Goal: Task Accomplishment & Management: Use online tool/utility

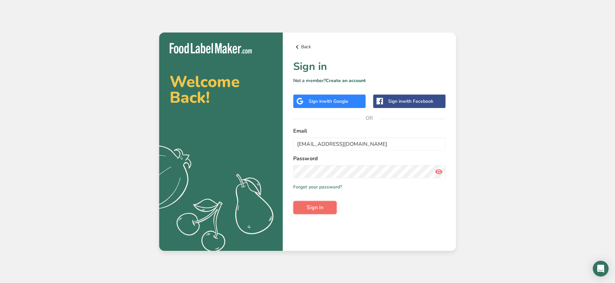
click at [308, 210] on span "Sign in" at bounding box center [315, 208] width 16 height 8
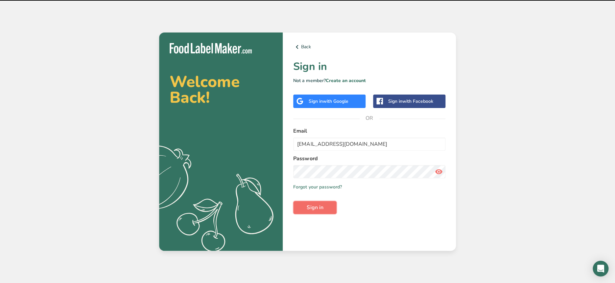
click at [312, 206] on span "Sign in" at bounding box center [315, 208] width 16 height 8
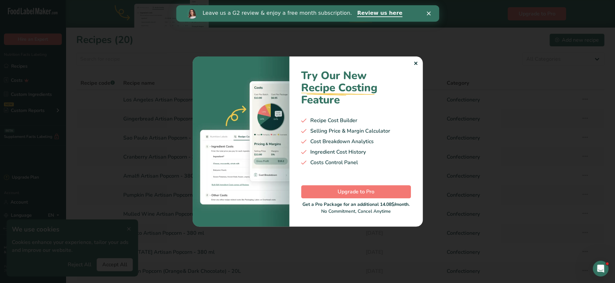
click at [413, 64] on div "Try Our New Recipe Costing .a-29{fill:none;stroke-linecap:round;stroke-width:3p…" at bounding box center [356, 142] width 134 height 170
click at [416, 63] on div "✕" at bounding box center [416, 64] width 4 height 8
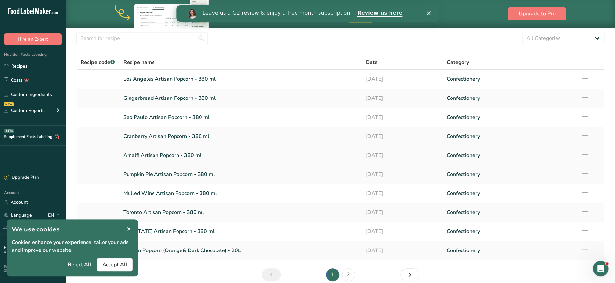
scroll to position [22, 0]
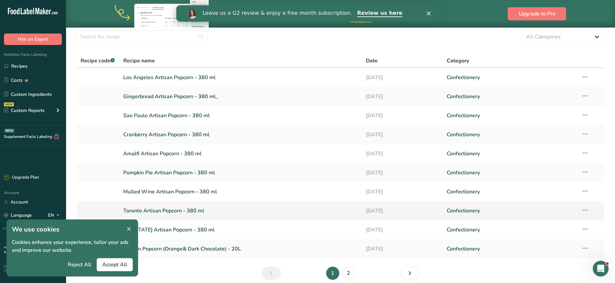
click at [160, 209] on link "Toronto Artisan Popcorn - 380 ml" at bounding box center [240, 211] width 235 height 14
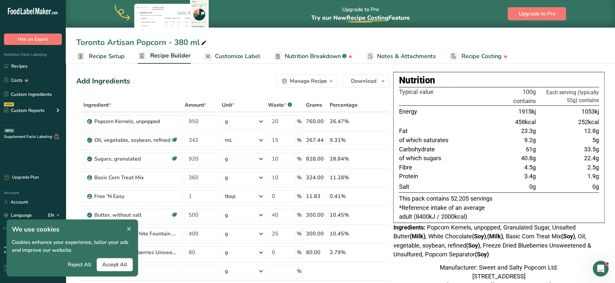
click at [128, 229] on icon at bounding box center [129, 229] width 6 height 9
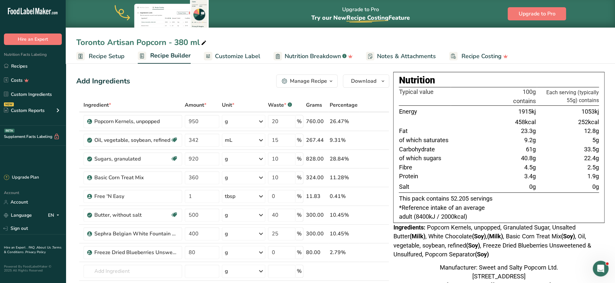
click at [108, 55] on span "Recipe Setup" at bounding box center [107, 56] width 36 height 9
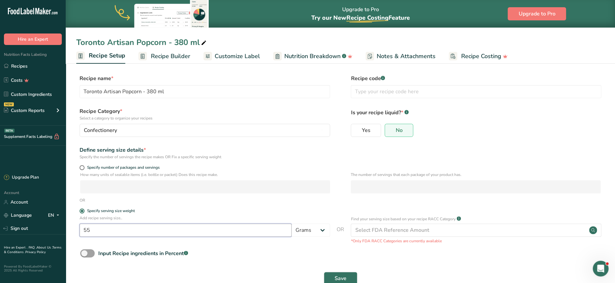
click at [89, 229] on input "55" at bounding box center [186, 230] width 212 height 13
type input "25"
click at [346, 279] on span "Save" at bounding box center [341, 279] width 12 height 8
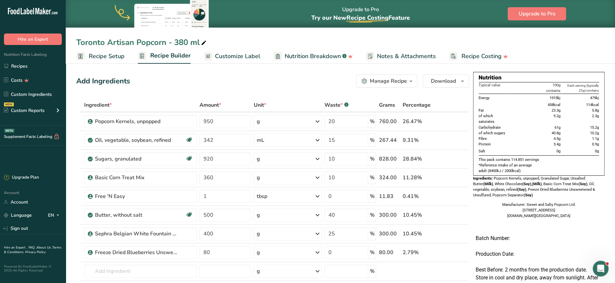
click at [238, 53] on span "Customize Label" at bounding box center [237, 56] width 45 height 9
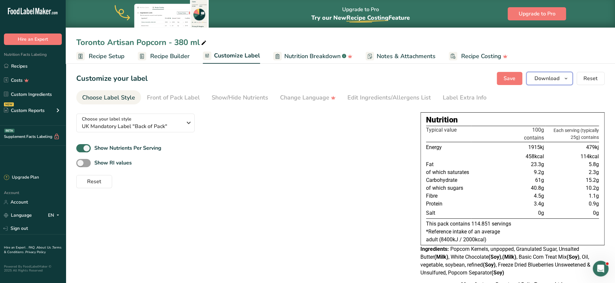
click at [552, 77] on span "Download" at bounding box center [547, 79] width 25 height 8
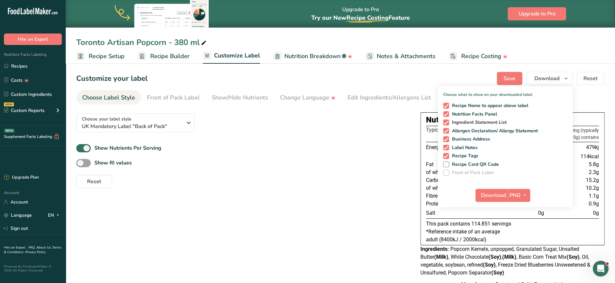
click at [447, 123] on span at bounding box center [446, 123] width 6 height 6
click at [447, 123] on input "Ingredient Statement List" at bounding box center [445, 122] width 4 height 4
checkbox input "false"
click at [447, 131] on span at bounding box center [446, 131] width 6 height 6
click at [447, 131] on input "Allergen Declaration/ Allergy Statement" at bounding box center [445, 131] width 4 height 4
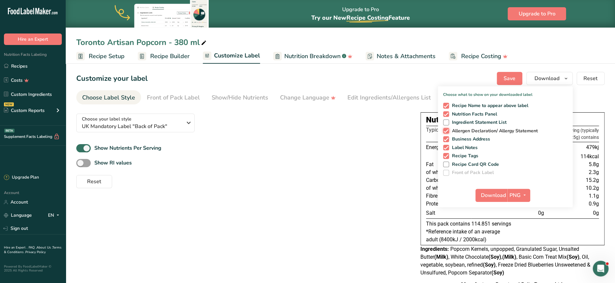
checkbox input "false"
click at [447, 143] on div "Recipe Name to appear above label Nutrition Facts Panel Ingredient Statement Li…" at bounding box center [505, 138] width 135 height 76
click at [446, 148] on span at bounding box center [446, 148] width 6 height 6
click at [446, 148] on input "Label Notes" at bounding box center [445, 148] width 4 height 4
checkbox input "false"
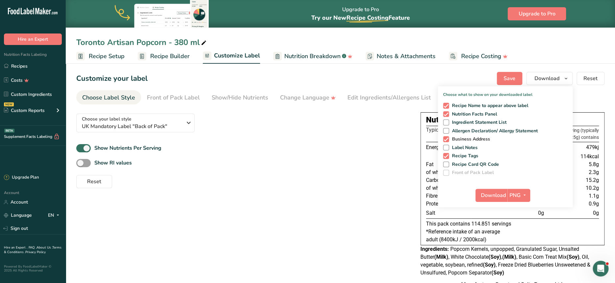
click at [446, 136] on span at bounding box center [446, 139] width 6 height 6
click at [446, 137] on input "Business Address" at bounding box center [445, 139] width 4 height 4
checkbox input "false"
click at [446, 157] on span at bounding box center [446, 156] width 6 height 6
click at [446, 157] on input "Recipe Tags" at bounding box center [445, 156] width 4 height 4
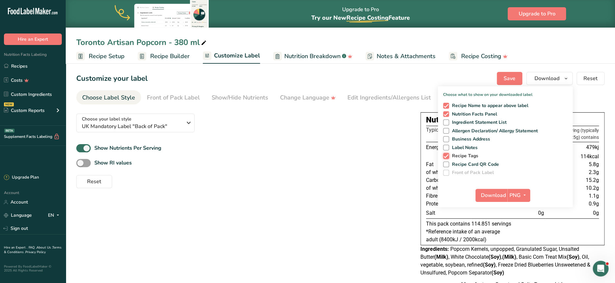
checkbox input "false"
click at [448, 106] on span at bounding box center [446, 106] width 6 height 6
click at [448, 106] on input "Recipe Name to appear above label" at bounding box center [445, 106] width 4 height 4
checkbox input "false"
click at [493, 193] on span "Download" at bounding box center [493, 196] width 25 height 8
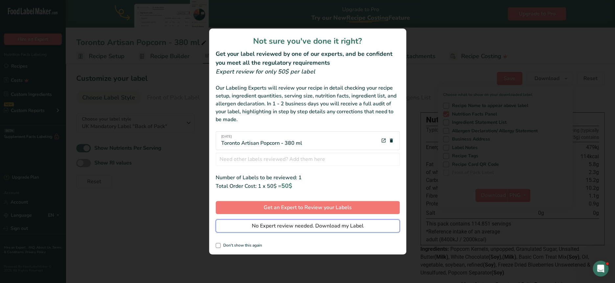
click at [315, 226] on span "No Expert review needed. Download my Label" at bounding box center [308, 226] width 112 height 8
